Goal: Find specific page/section: Find specific page/section

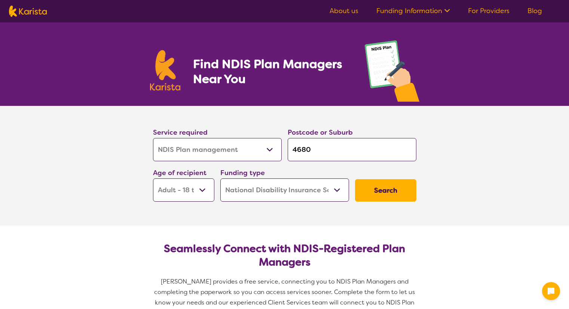
select select "NDIS Plan management"
select select "AD"
select select "NDIS"
select select "NDIS Plan management"
select select "AD"
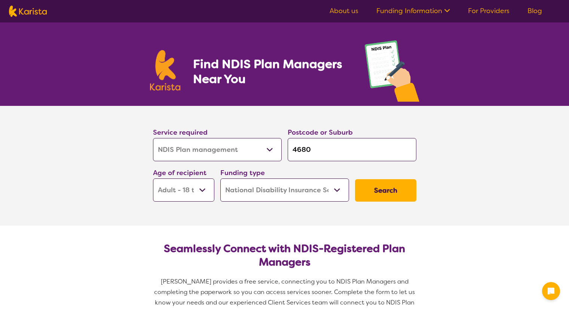
select select "NDIS"
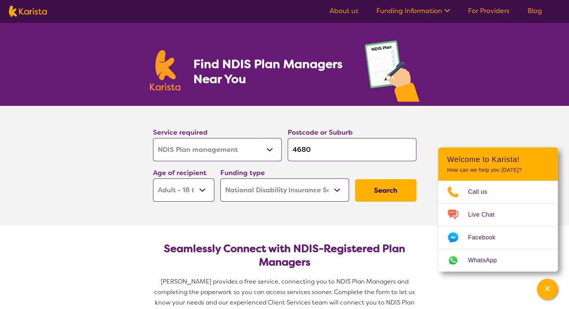
click at [503, 11] on link "For Providers" at bounding box center [489, 10] width 42 height 9
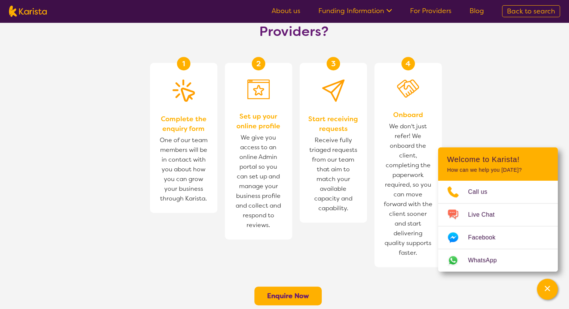
scroll to position [449, 0]
